Goal: Navigation & Orientation: Find specific page/section

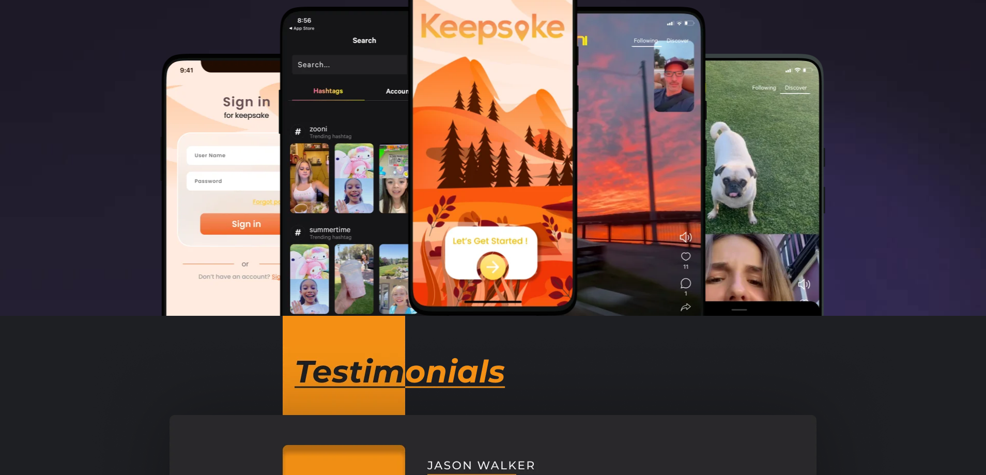
scroll to position [568, 0]
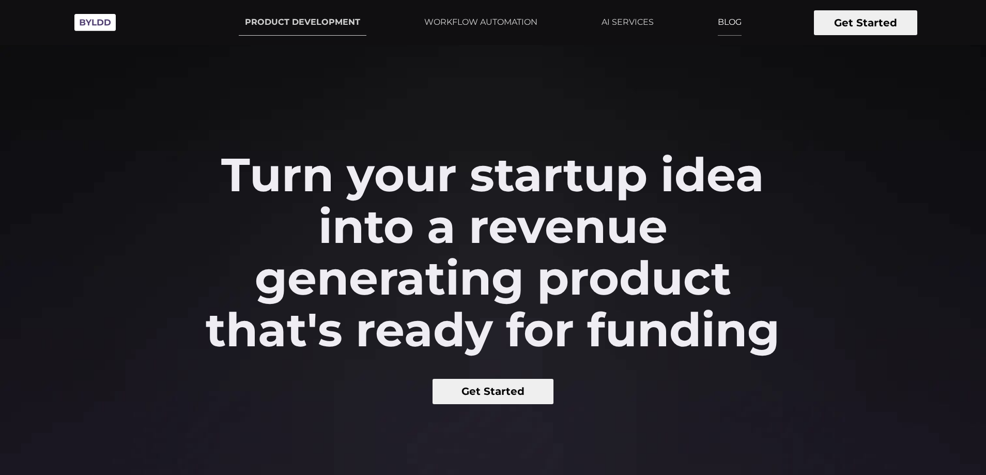
click at [726, 26] on link "BLOG" at bounding box center [729, 22] width 36 height 26
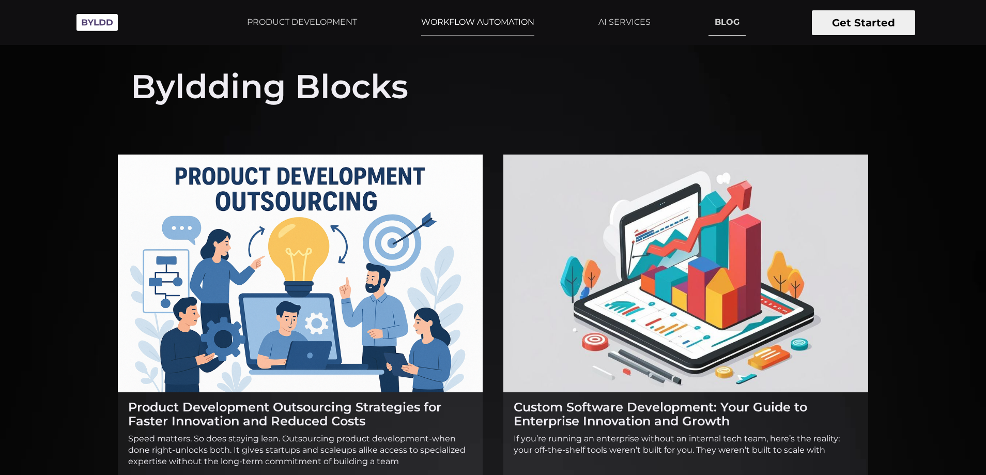
click at [486, 19] on link "WORKFLOW AUTOMATION" at bounding box center [478, 22] width 126 height 26
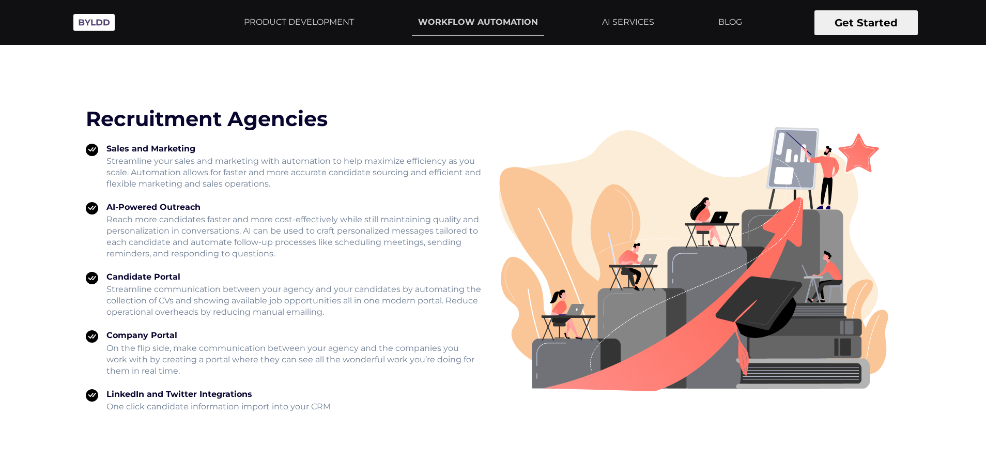
scroll to position [1705, 0]
